Goal: Information Seeking & Learning: Compare options

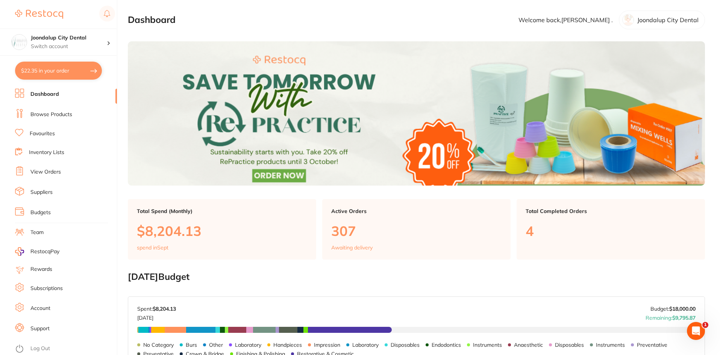
click at [36, 112] on link "Browse Products" at bounding box center [51, 115] width 42 height 8
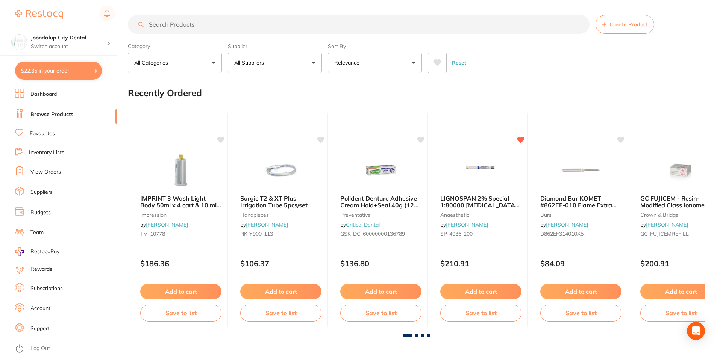
click at [206, 27] on input "search" at bounding box center [359, 24] width 462 height 19
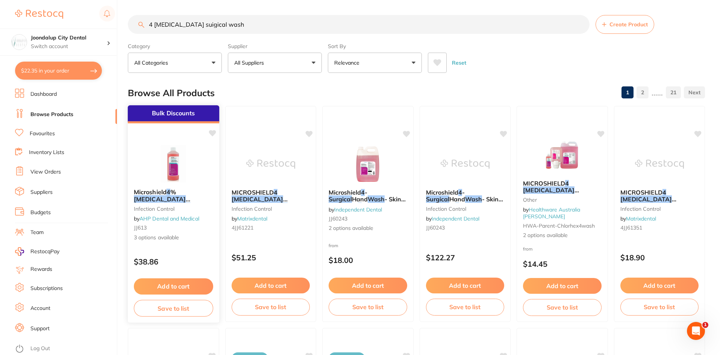
click at [170, 188] on div "Microshield 4 % [MEDICAL_DATA] Surgical Hand Wash infection control by AHP Dent…" at bounding box center [173, 215] width 91 height 65
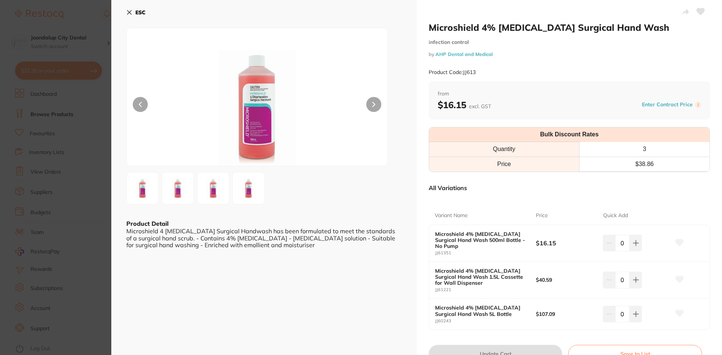
click at [129, 13] on icon at bounding box center [129, 13] width 4 height 4
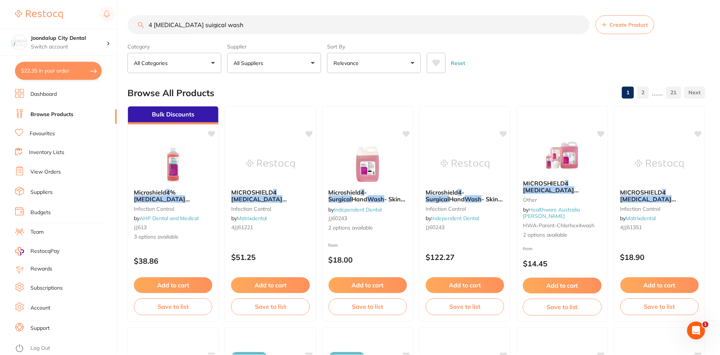
scroll to position [0, 0]
click at [271, 189] on span "MICROSHIELD" at bounding box center [252, 192] width 42 height 8
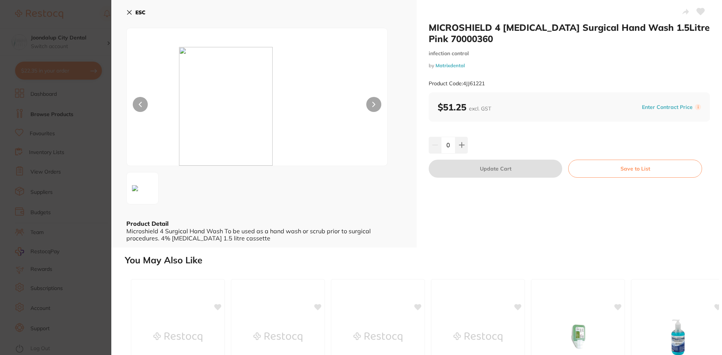
click at [129, 11] on icon at bounding box center [129, 12] width 6 height 6
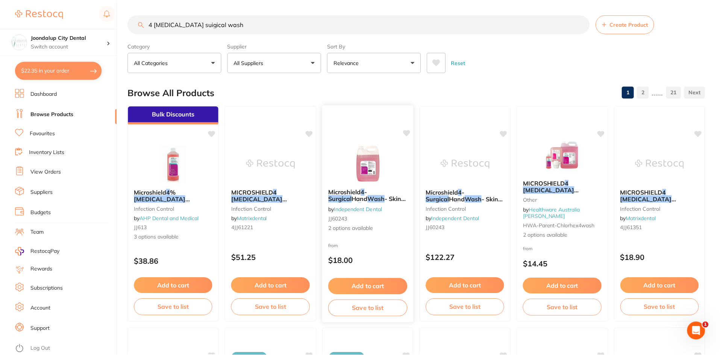
scroll to position [0, 0]
click at [574, 186] on div "MICROSHIELD 4 [MEDICAL_DATA] Surgical Handwash other by Healthware Australia [P…" at bounding box center [562, 209] width 91 height 72
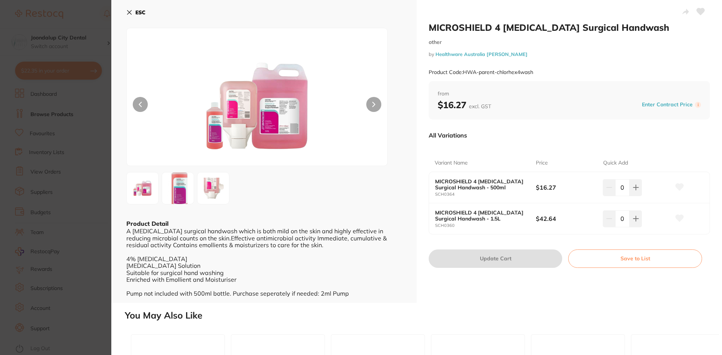
click at [127, 11] on icon at bounding box center [129, 12] width 6 height 6
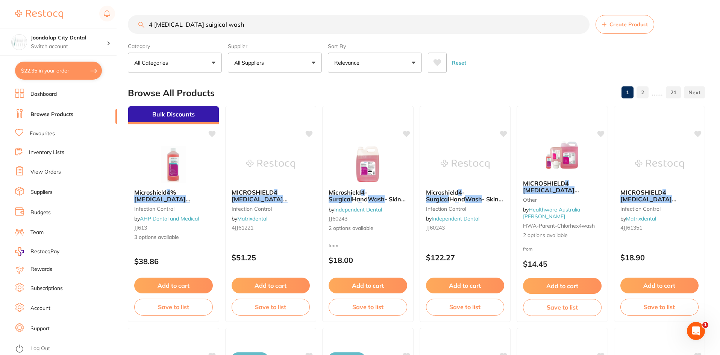
drag, startPoint x: 270, startPoint y: 19, endPoint x: 17, endPoint y: 20, distance: 253.8
click at [17, 20] on div "$22.35 Joondalup City Dental Switch account Joondalup City Dental $22.35 in you…" at bounding box center [360, 177] width 720 height 355
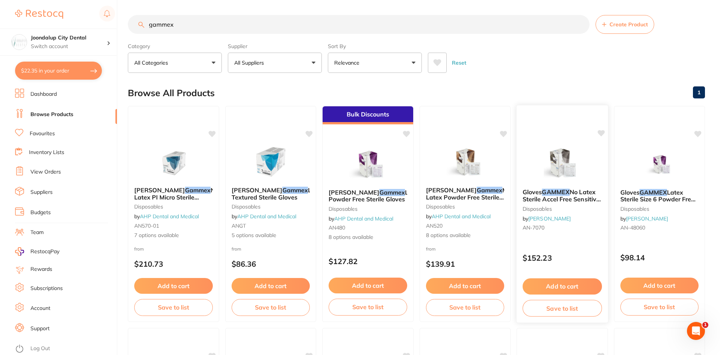
click at [581, 164] on img at bounding box center [562, 164] width 49 height 38
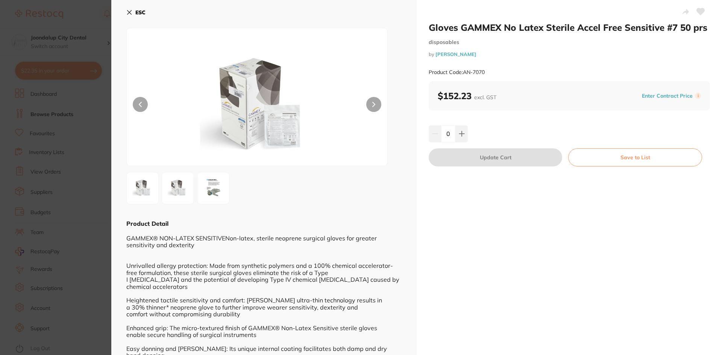
click at [129, 13] on icon at bounding box center [129, 12] width 6 height 6
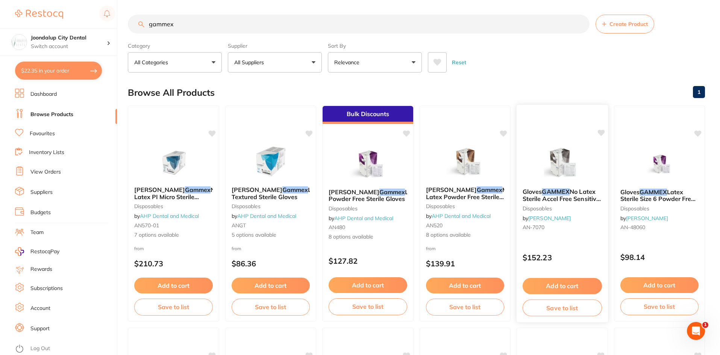
click at [583, 194] on span "No Latex Sterile Accel Free Sensitive #7 50 prs" at bounding box center [562, 198] width 78 height 21
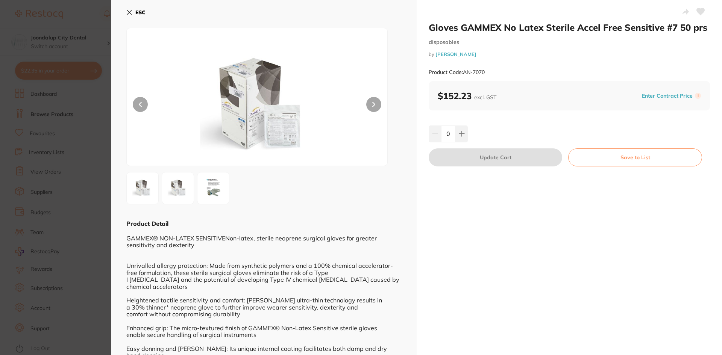
click at [129, 11] on icon at bounding box center [129, 13] width 4 height 4
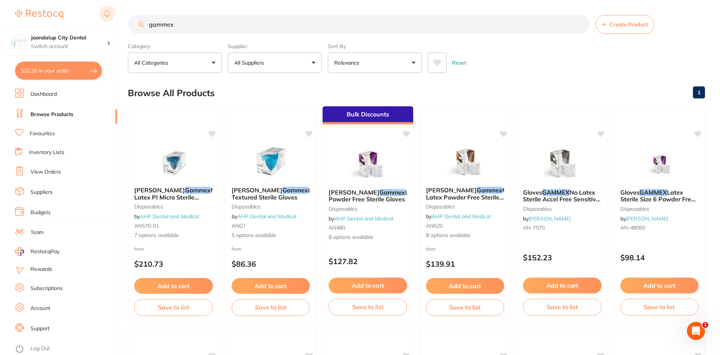
drag, startPoint x: 235, startPoint y: 17, endPoint x: 114, endPoint y: 22, distance: 120.8
click at [114, 22] on div "$22.35 Joondalup City Dental Switch account Joondalup City Dental $22.35 in you…" at bounding box center [360, 177] width 720 height 355
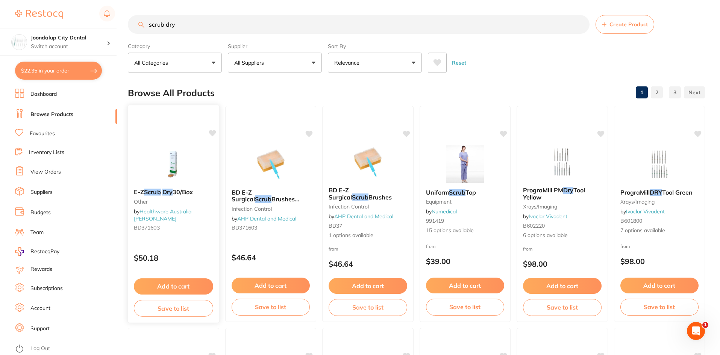
click at [170, 164] on img at bounding box center [173, 164] width 49 height 38
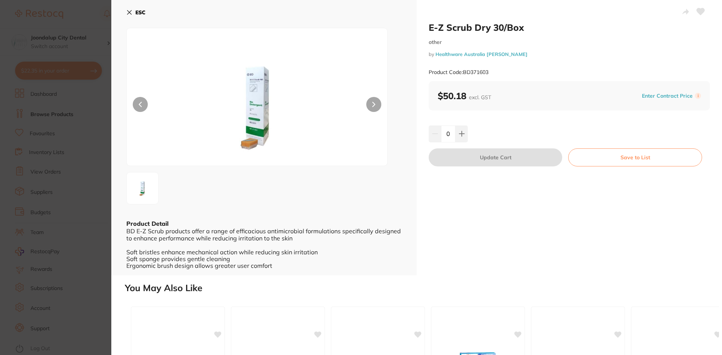
click at [128, 13] on icon at bounding box center [129, 12] width 6 height 6
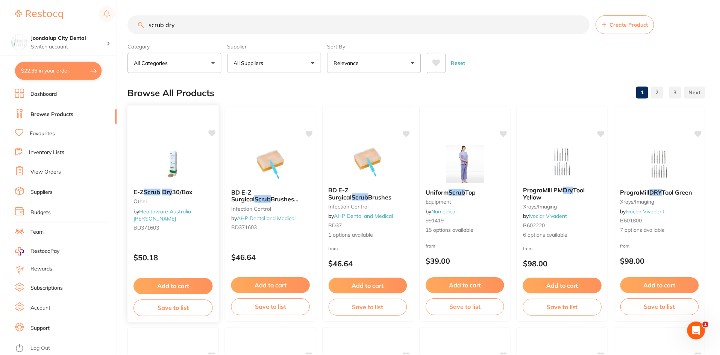
scroll to position [3, 0]
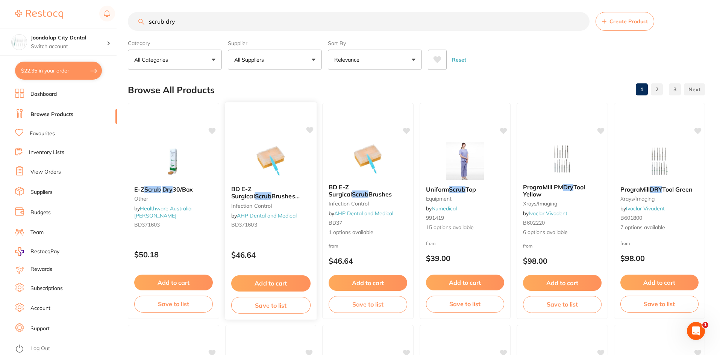
click at [274, 182] on div "BD E-Z Surgical Scrub Brushes 371603 - Dry Brush/Sponge (Sterile) infection con…" at bounding box center [270, 209] width 91 height 58
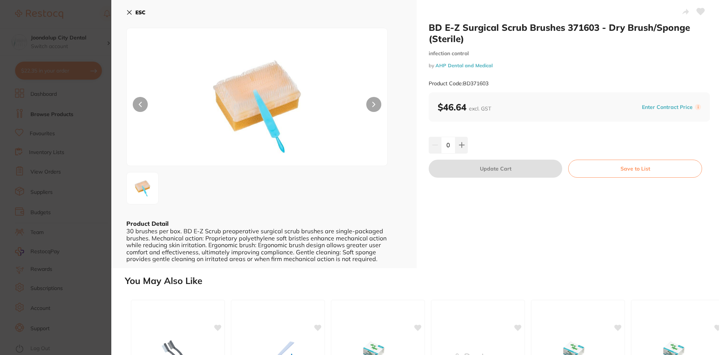
click at [128, 12] on icon at bounding box center [129, 12] width 6 height 6
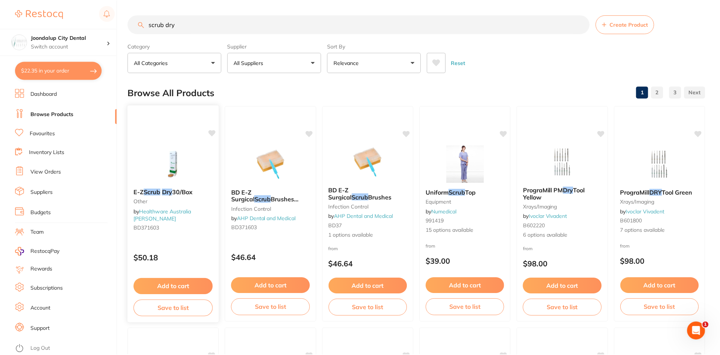
scroll to position [3, 0]
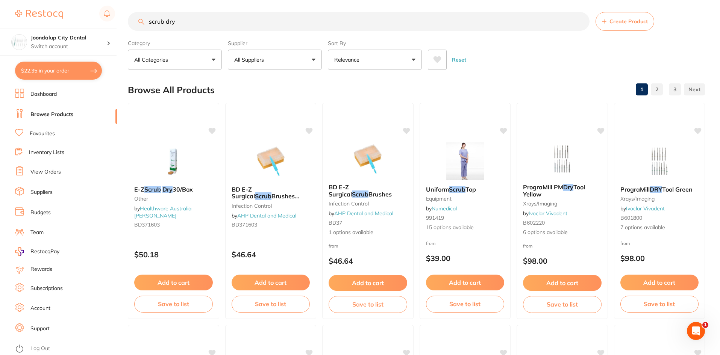
drag, startPoint x: 228, startPoint y: 26, endPoint x: 117, endPoint y: 19, distance: 111.2
click at [117, 19] on div "$22.35 Joondalup City Dental Switch account Joondalup City Dental $22.35 in you…" at bounding box center [360, 174] width 720 height 355
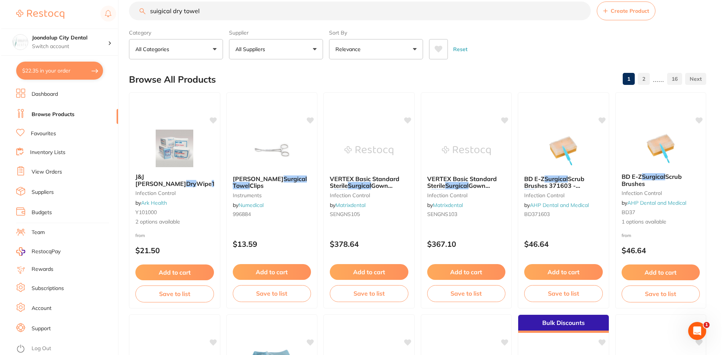
scroll to position [0, 0]
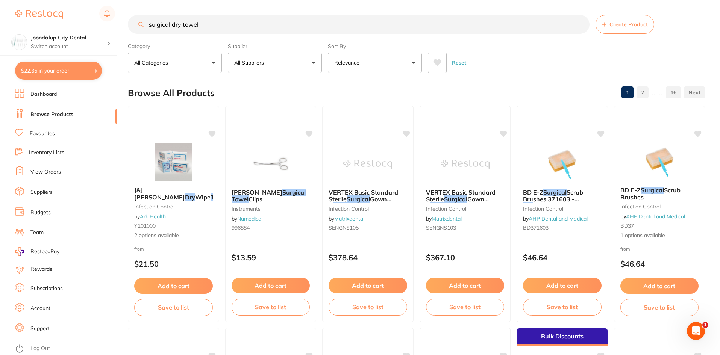
click at [180, 25] on input "suigical dry towel" at bounding box center [359, 24] width 462 height 19
type input "suigical dry hand towel"
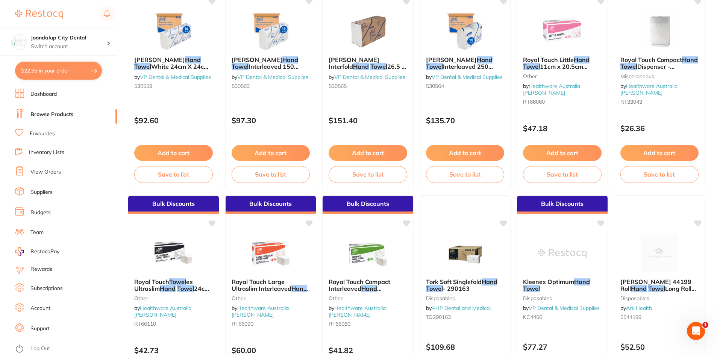
scroll to position [451, 0]
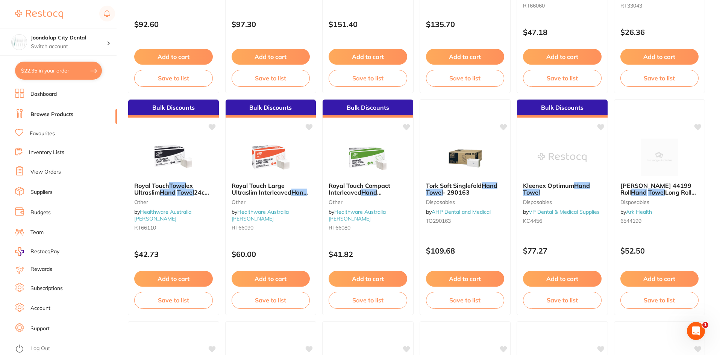
click at [170, 180] on div "Royal Touch Towel ex Ultraslim Hand Towel 24cm x 24cm 2400/Box other by Healthw…" at bounding box center [173, 208] width 91 height 64
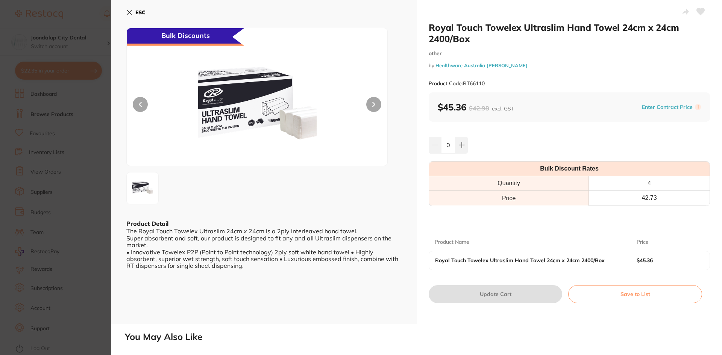
click at [130, 11] on icon at bounding box center [129, 13] width 4 height 4
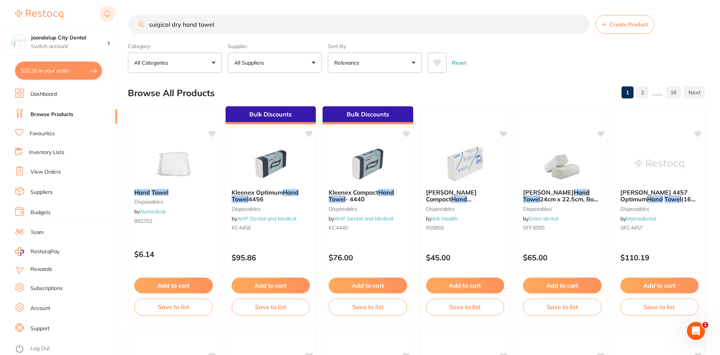
drag, startPoint x: 231, startPoint y: 26, endPoint x: 107, endPoint y: 23, distance: 124.5
click at [107, 23] on div "$22.35 Joondalup City Dental Switch account Joondalup City Dental $22.35 in you…" at bounding box center [360, 177] width 720 height 355
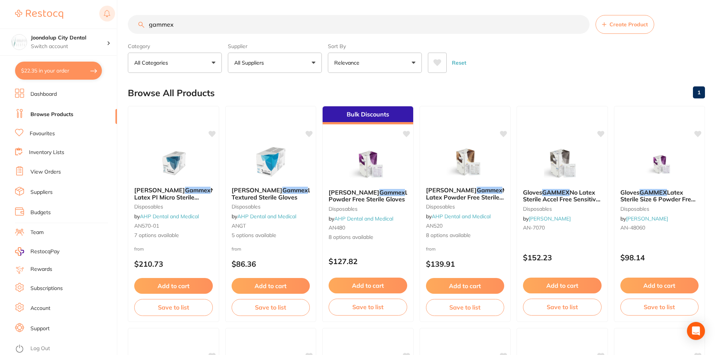
type input "gammex"
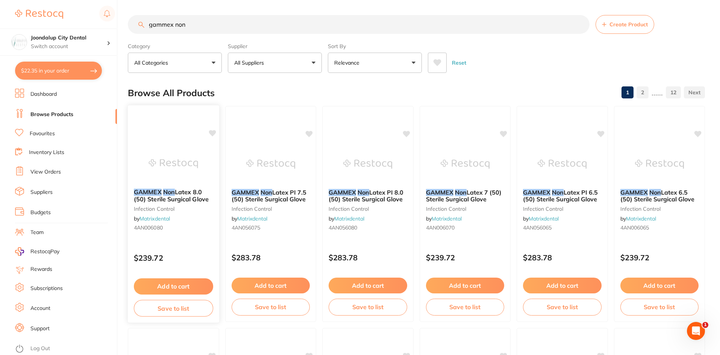
click at [155, 192] on em "GAMMEX" at bounding box center [148, 192] width 28 height 8
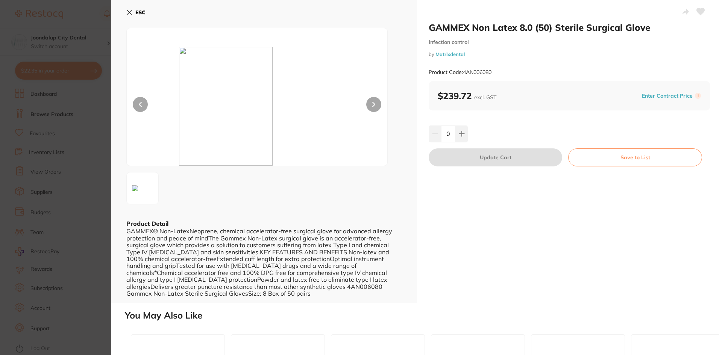
click at [129, 11] on icon at bounding box center [129, 12] width 6 height 6
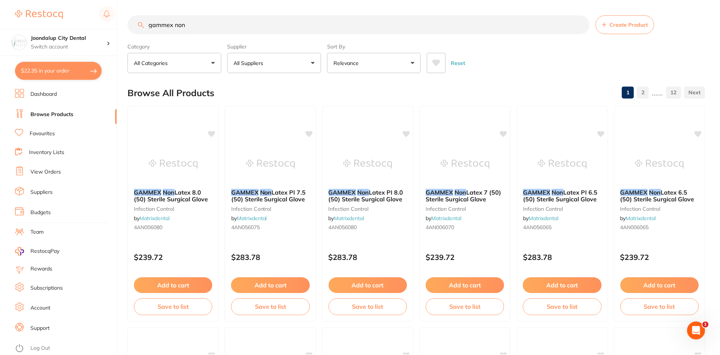
scroll to position [0, 0]
drag, startPoint x: 210, startPoint y: 24, endPoint x: 172, endPoint y: 25, distance: 38.0
click at [172, 25] on input "gammex non" at bounding box center [359, 24] width 462 height 19
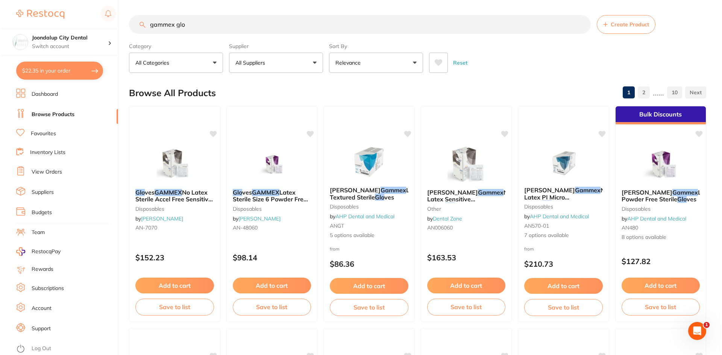
scroll to position [0, 0]
click at [182, 171] on img at bounding box center [173, 164] width 49 height 38
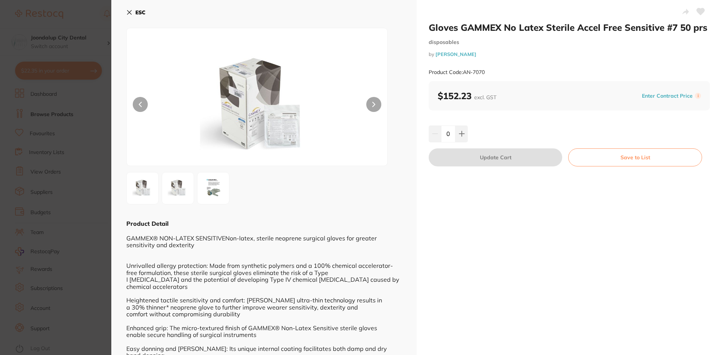
click at [127, 11] on icon at bounding box center [129, 12] width 6 height 6
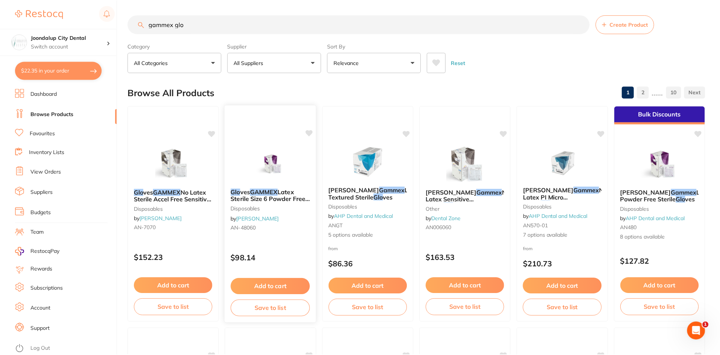
scroll to position [0, 0]
drag, startPoint x: 285, startPoint y: 193, endPoint x: 369, endPoint y: 178, distance: 84.8
click at [285, 193] on span "Latex Sterile Size 6 Powder Free 50 Pairs" at bounding box center [269, 198] width 75 height 21
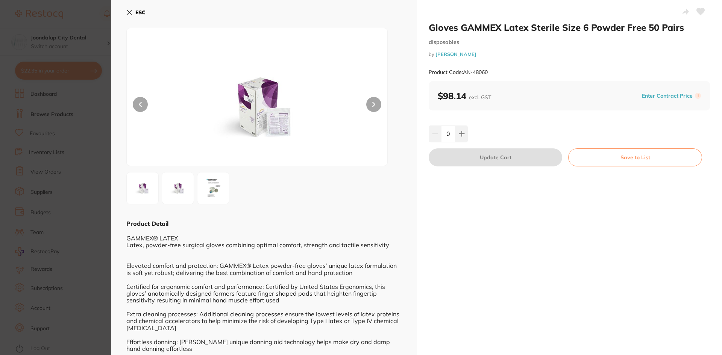
click at [128, 13] on icon at bounding box center [129, 12] width 6 height 6
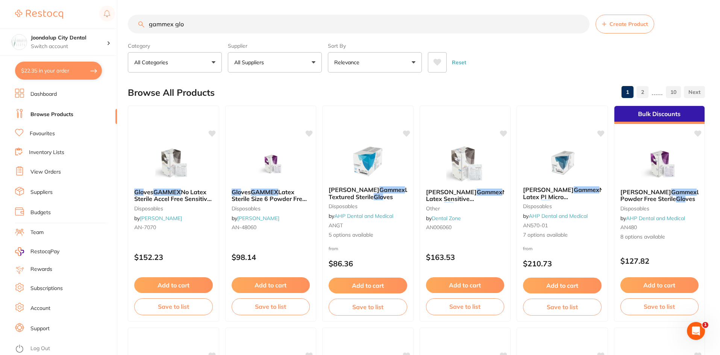
scroll to position [0, 0]
drag, startPoint x: 203, startPoint y: 27, endPoint x: 93, endPoint y: 28, distance: 110.2
click at [93, 28] on div "$22.35 Joondalup City Dental Switch account Joondalup City Dental $22.35 in you…" at bounding box center [360, 177] width 720 height 355
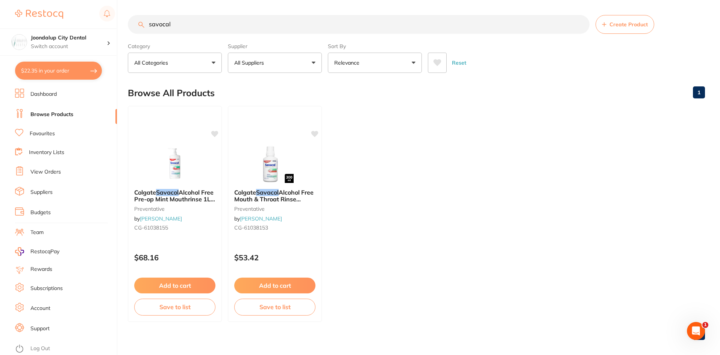
scroll to position [0, 0]
type input "savocal"
click at [262, 188] on div "Colgate Savacol Alcohol Free Mouth & Throat Rinse 300ml X 6 preventative by Hen…" at bounding box center [275, 212] width 94 height 58
